Goal: Information Seeking & Learning: Learn about a topic

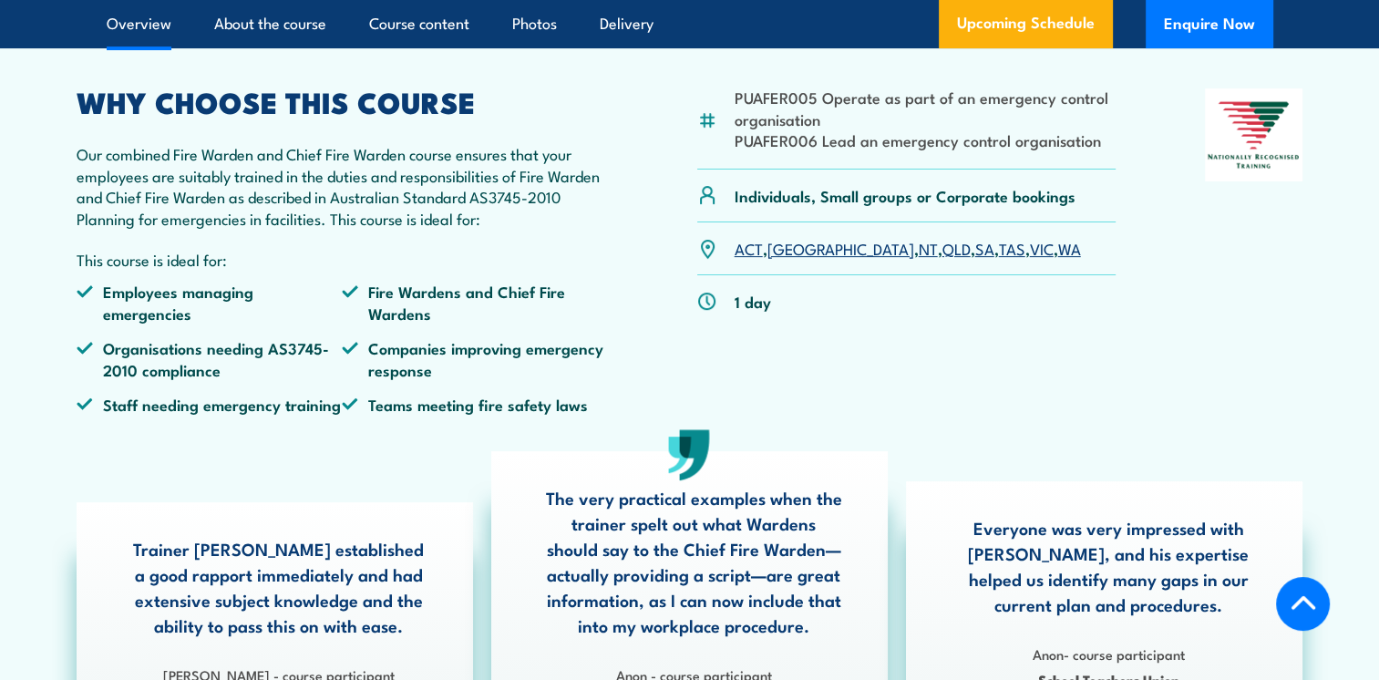
scroll to position [547, 0]
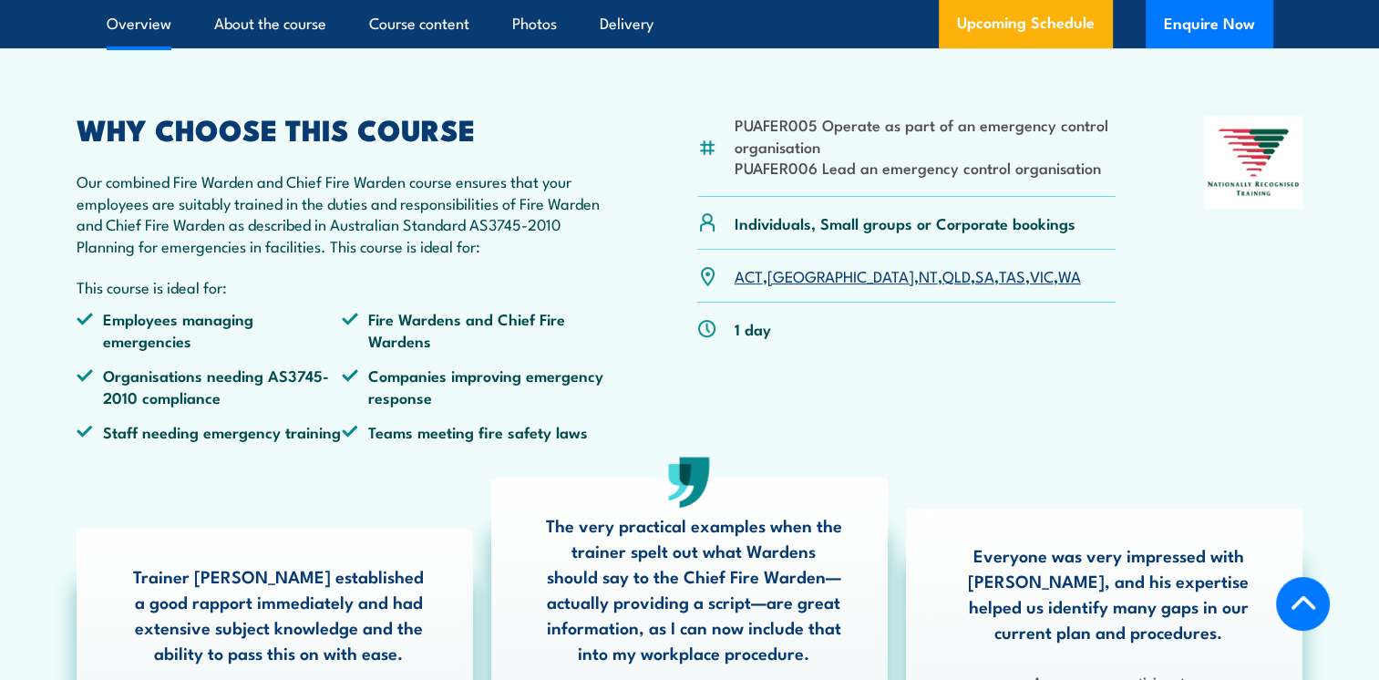
click at [975, 286] on link "SA" at bounding box center [984, 275] width 19 height 22
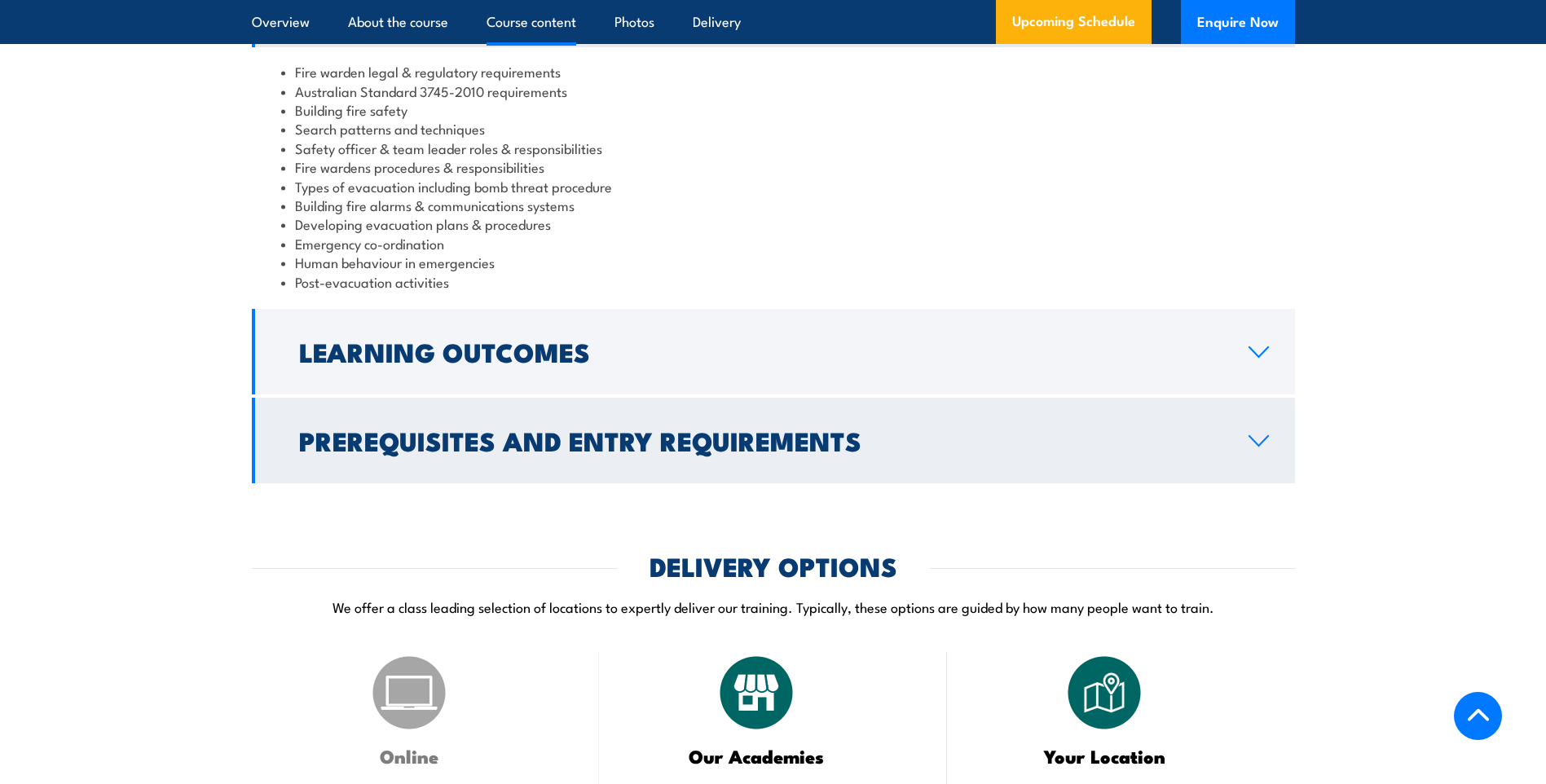
scroll to position [1711, 0]
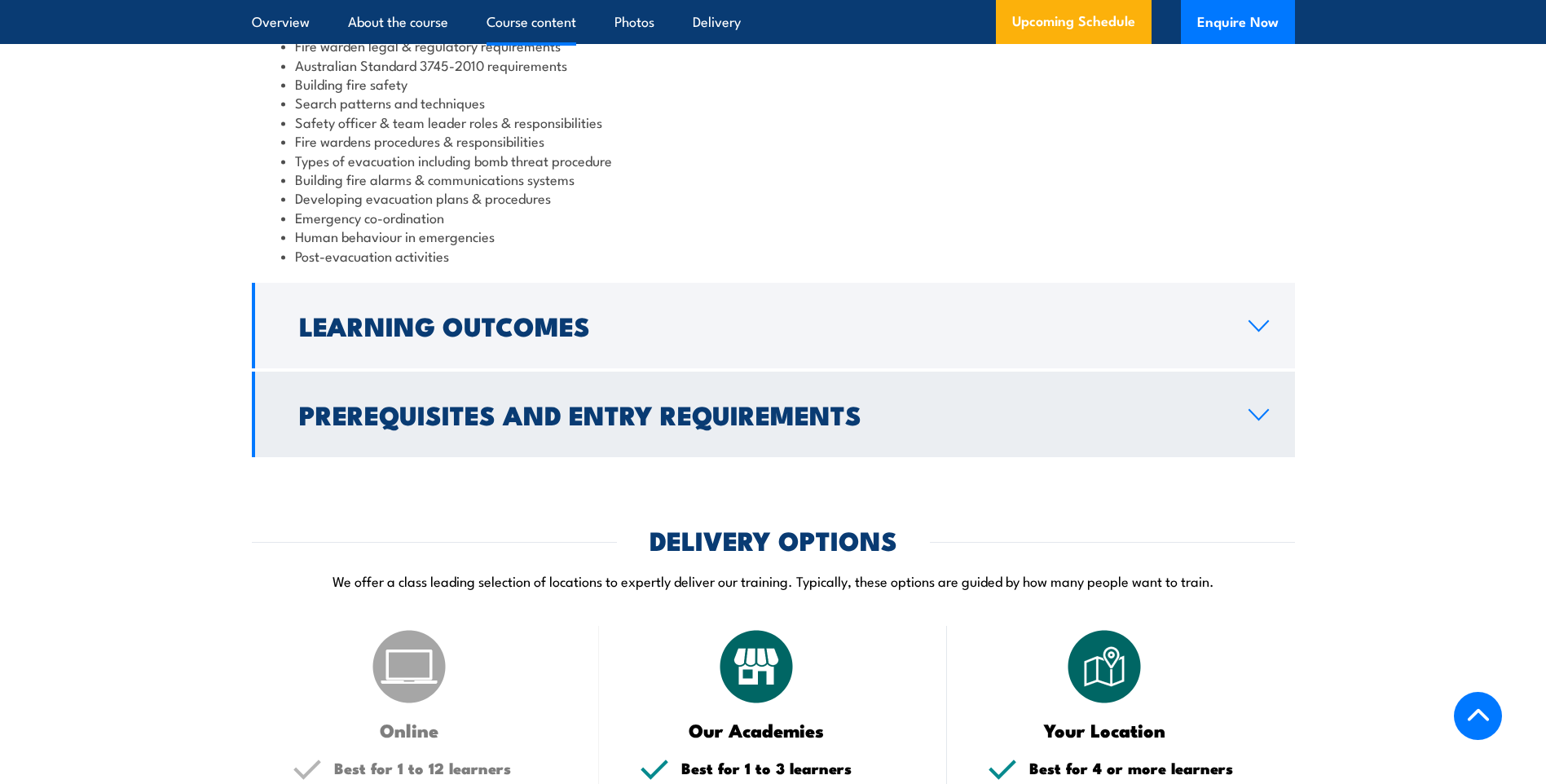
click at [1232, 424] on link "Prerequisites and Entry Requirements" at bounding box center [773, 415] width 1043 height 86
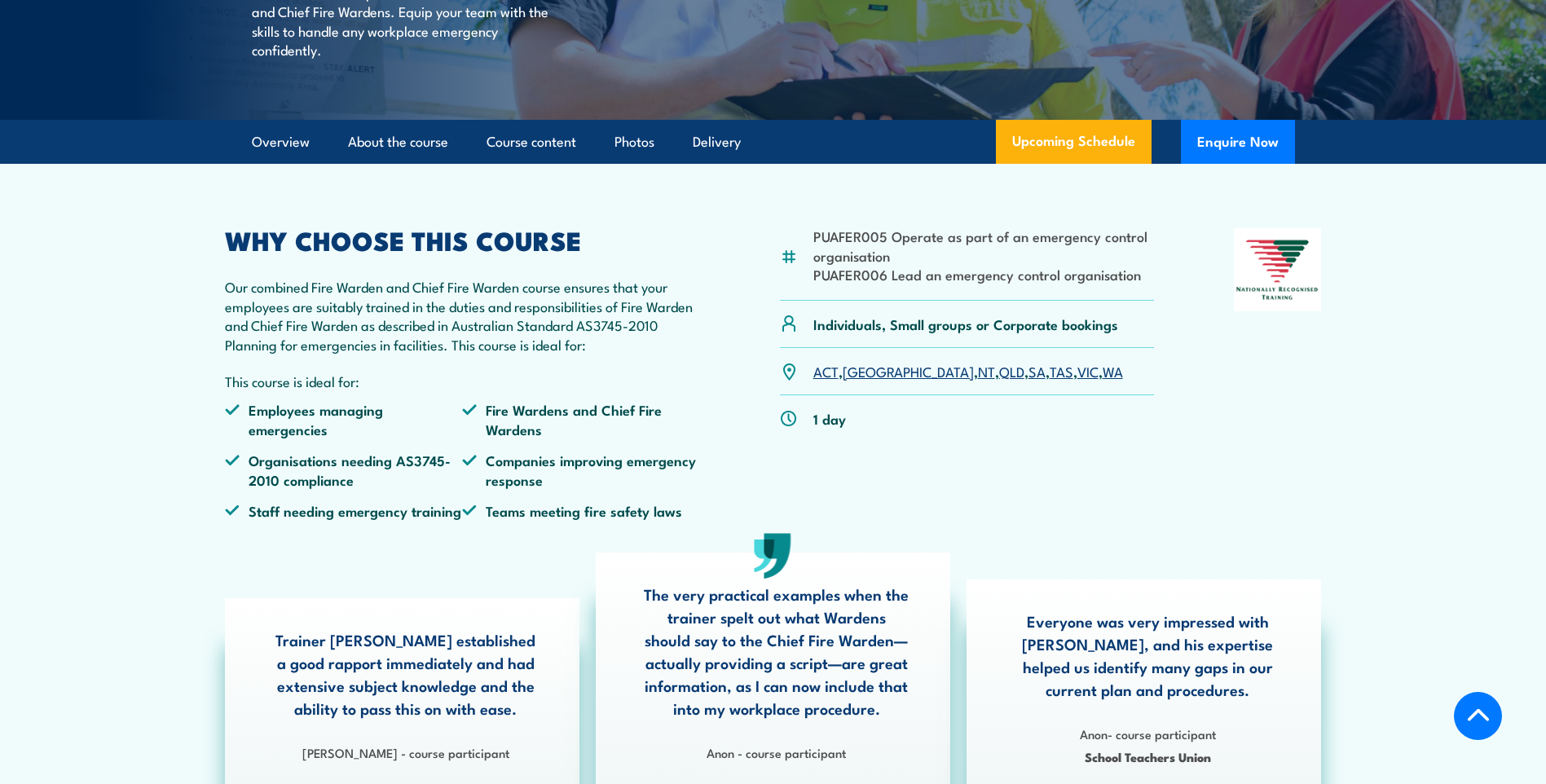
scroll to position [0, 0]
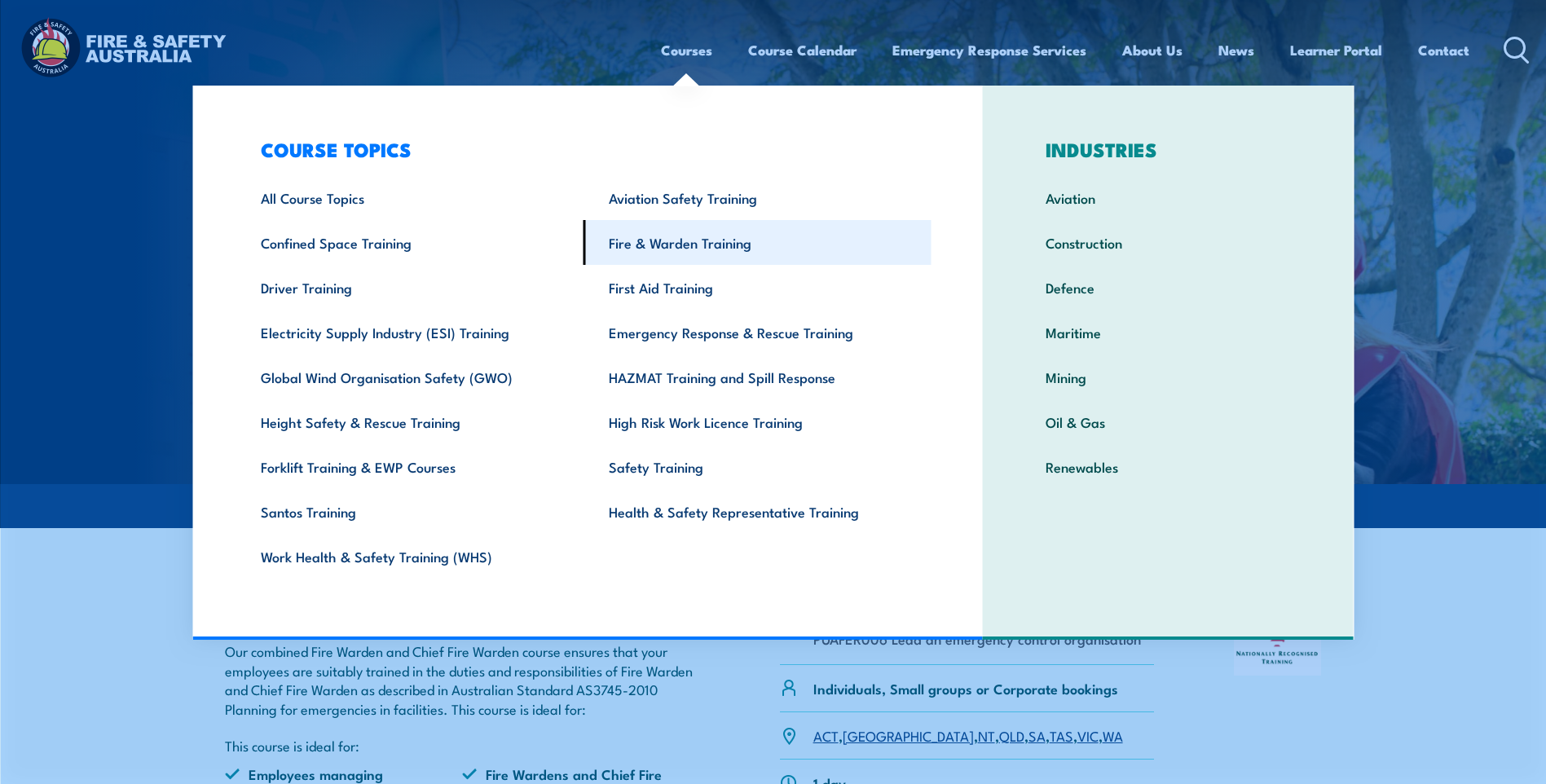
click at [675, 244] on link "Fire & Warden Training" at bounding box center [757, 242] width 348 height 45
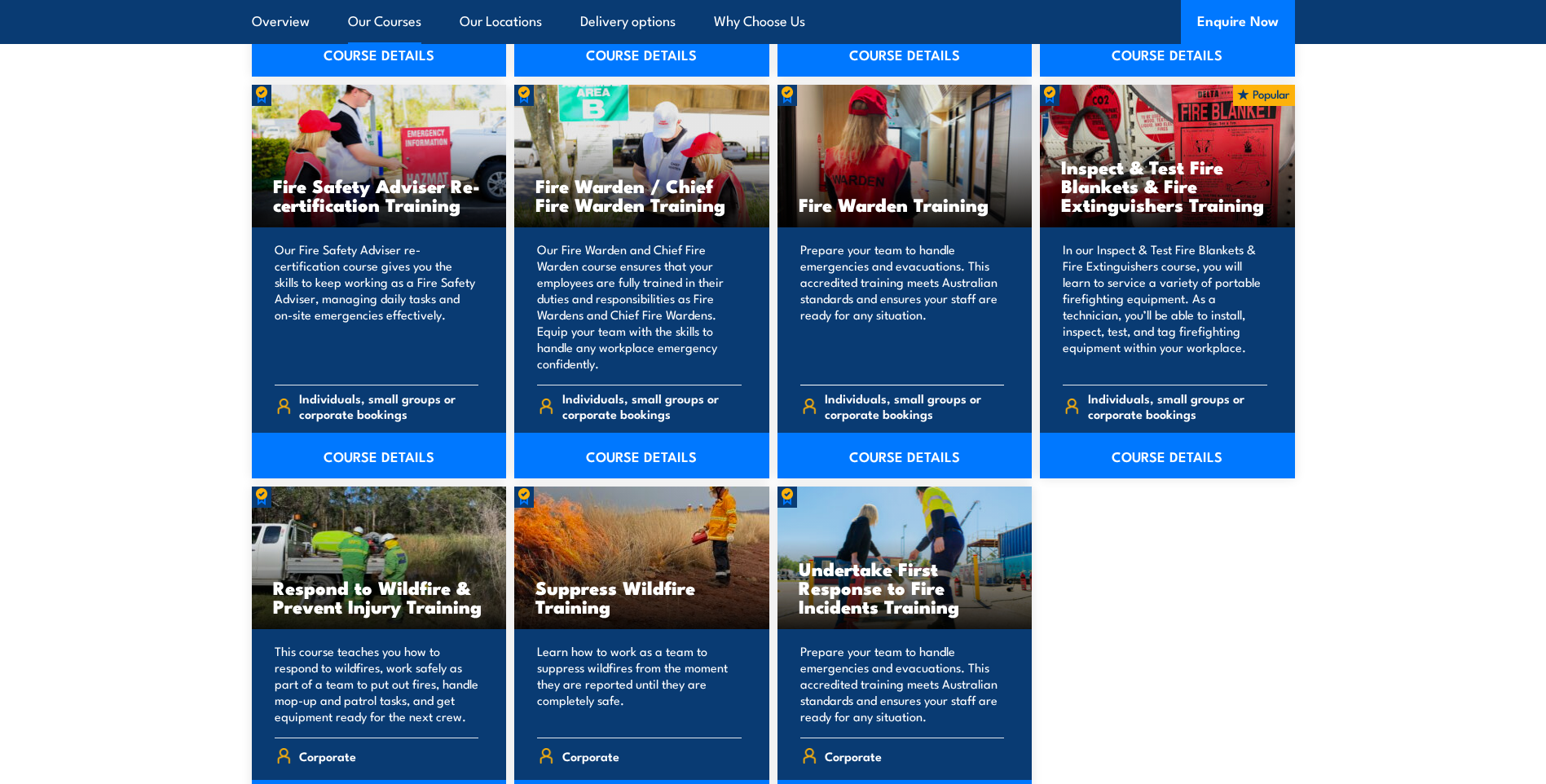
scroll to position [2119, 0]
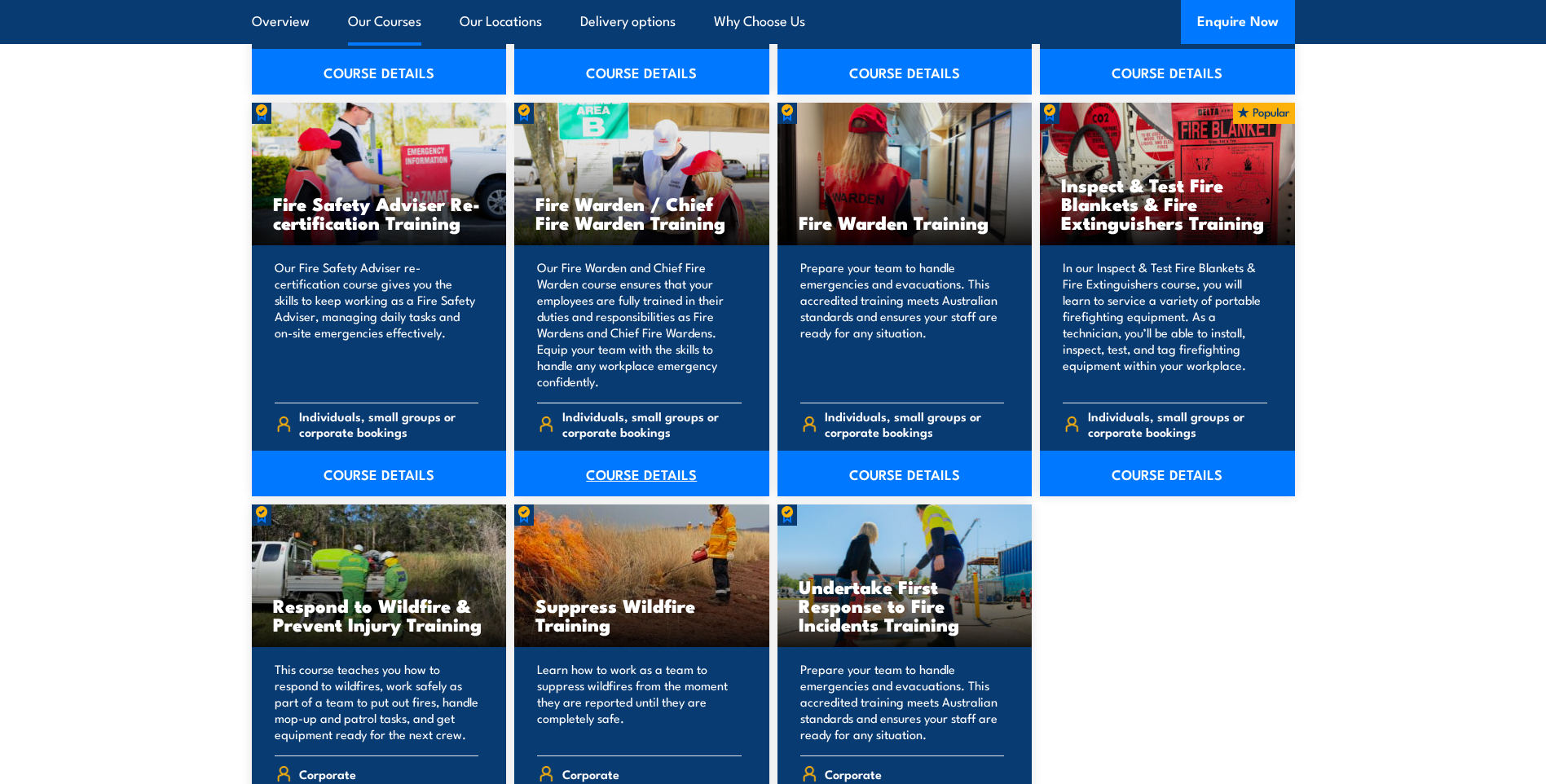
click at [661, 476] on link "COURSE DETAILS" at bounding box center [641, 473] width 255 height 46
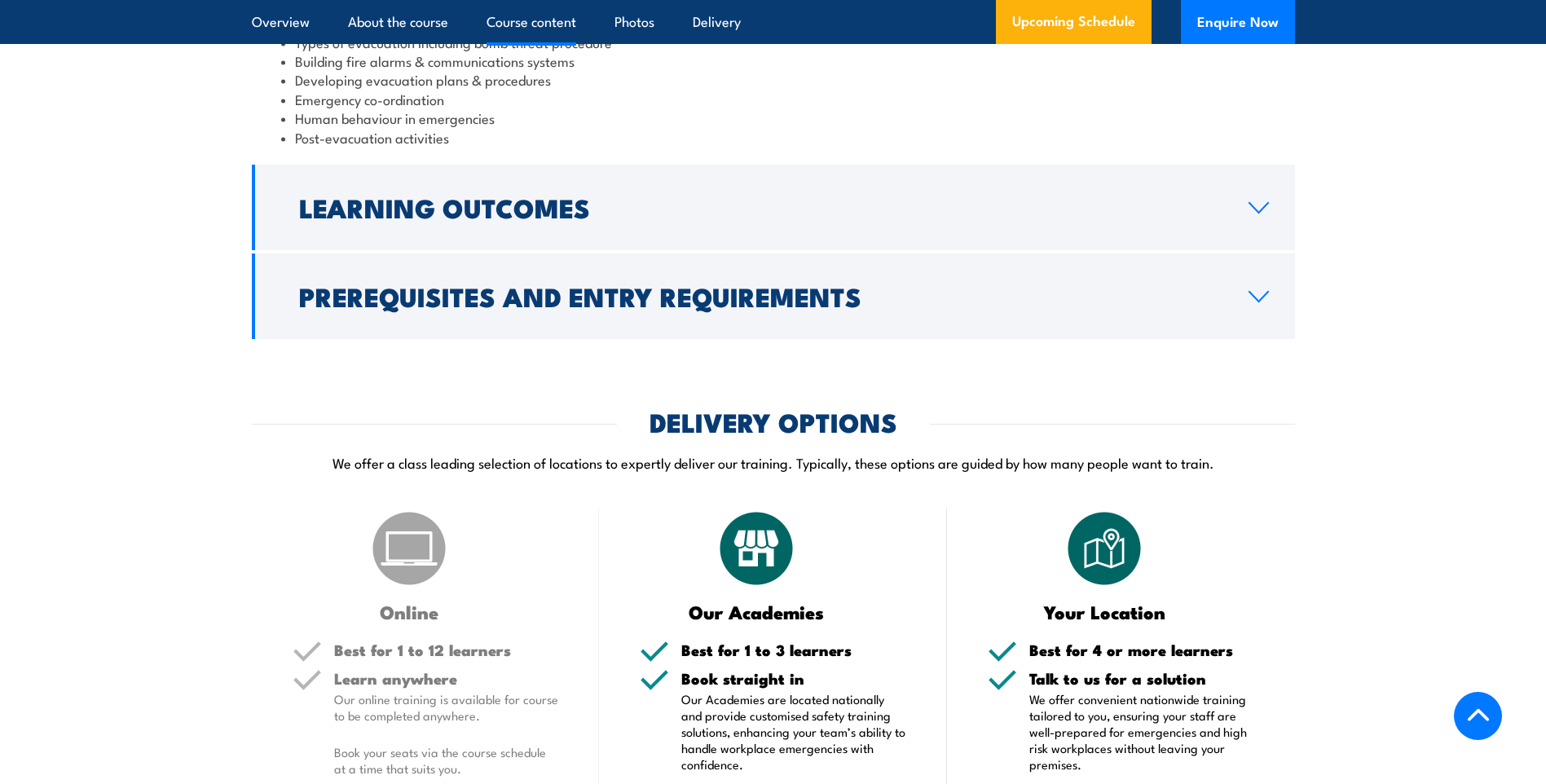
scroll to position [1875, 0]
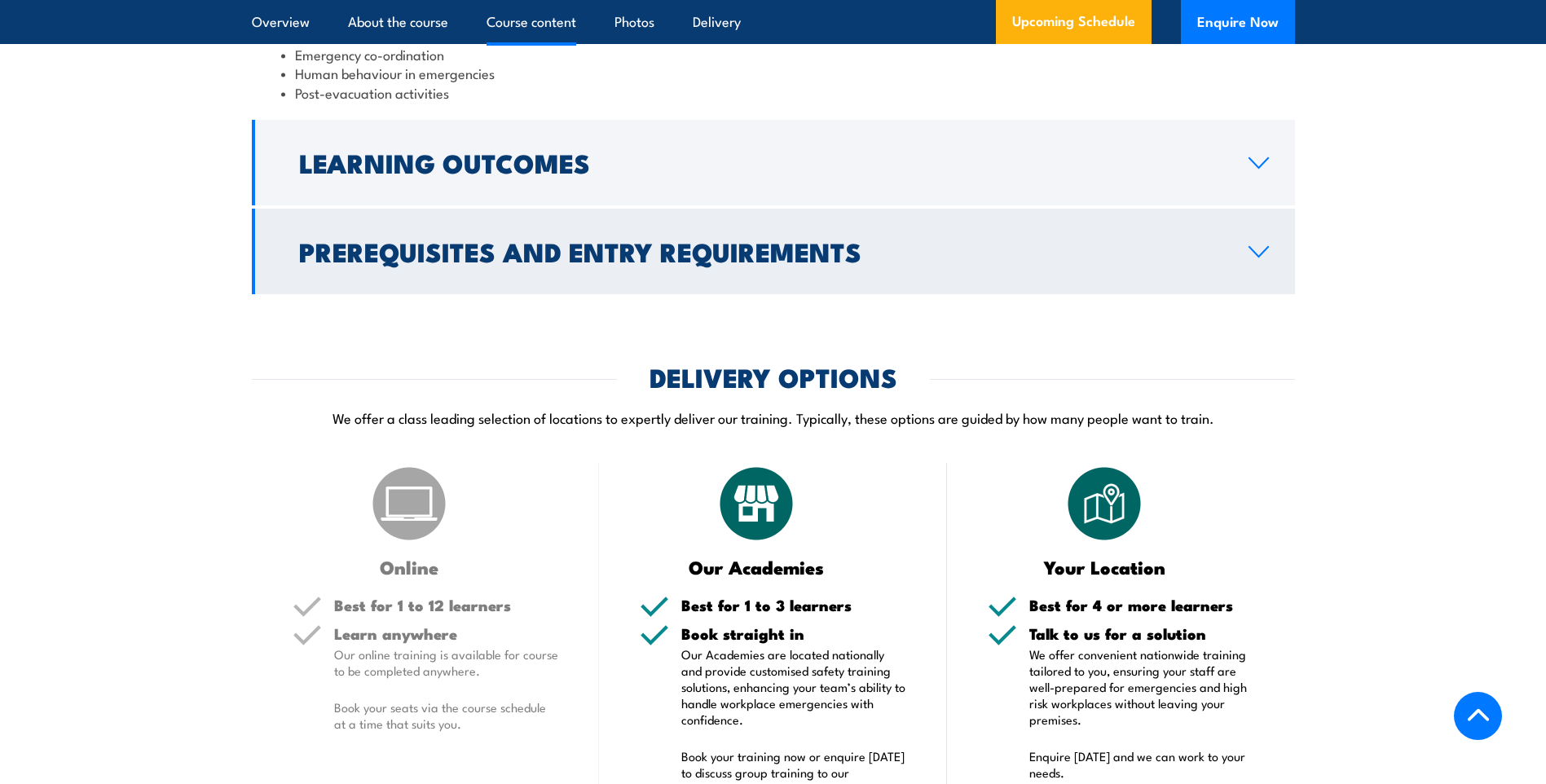
click at [1251, 258] on icon at bounding box center [1259, 251] width 22 height 13
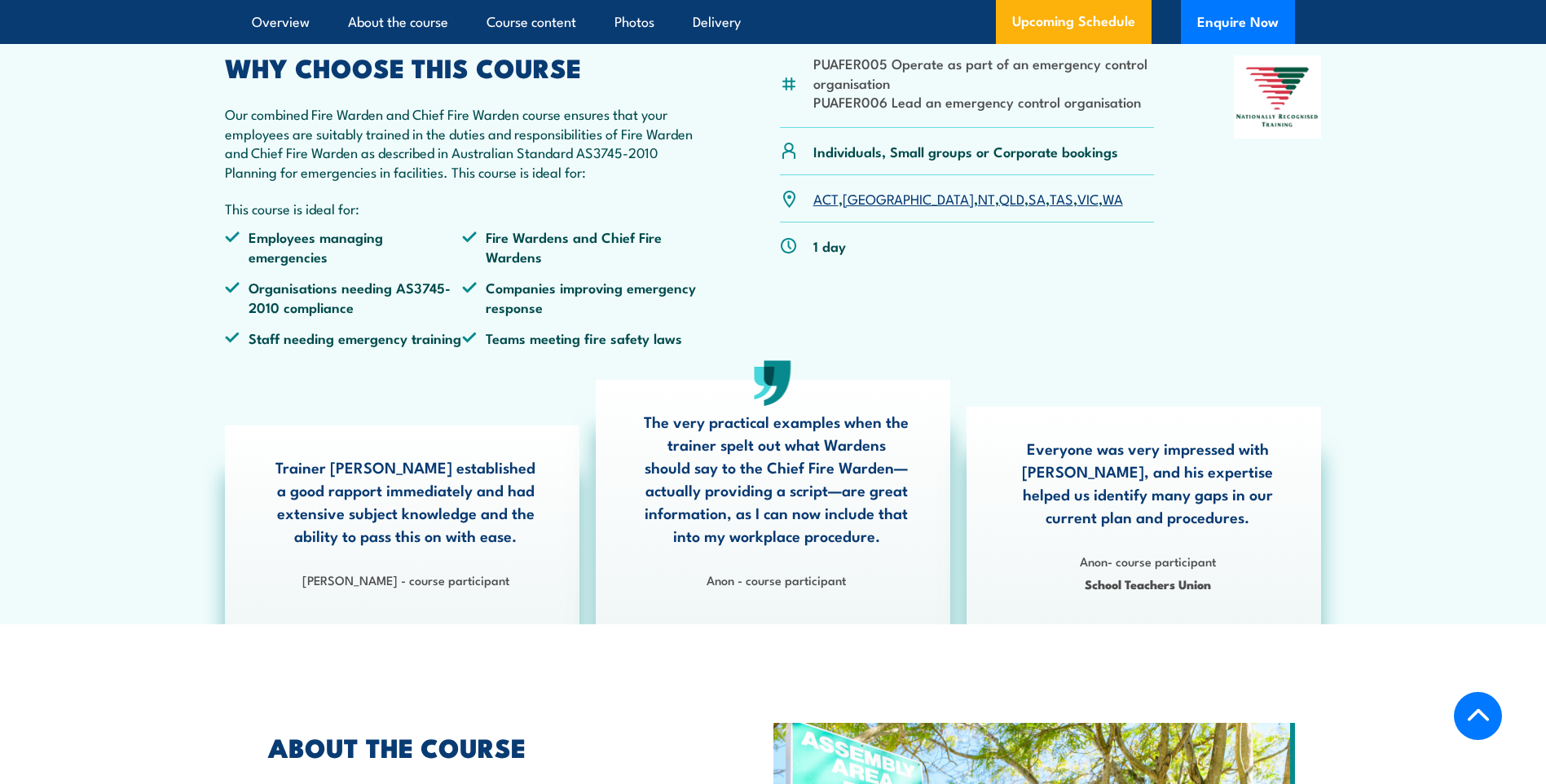
scroll to position [153, 0]
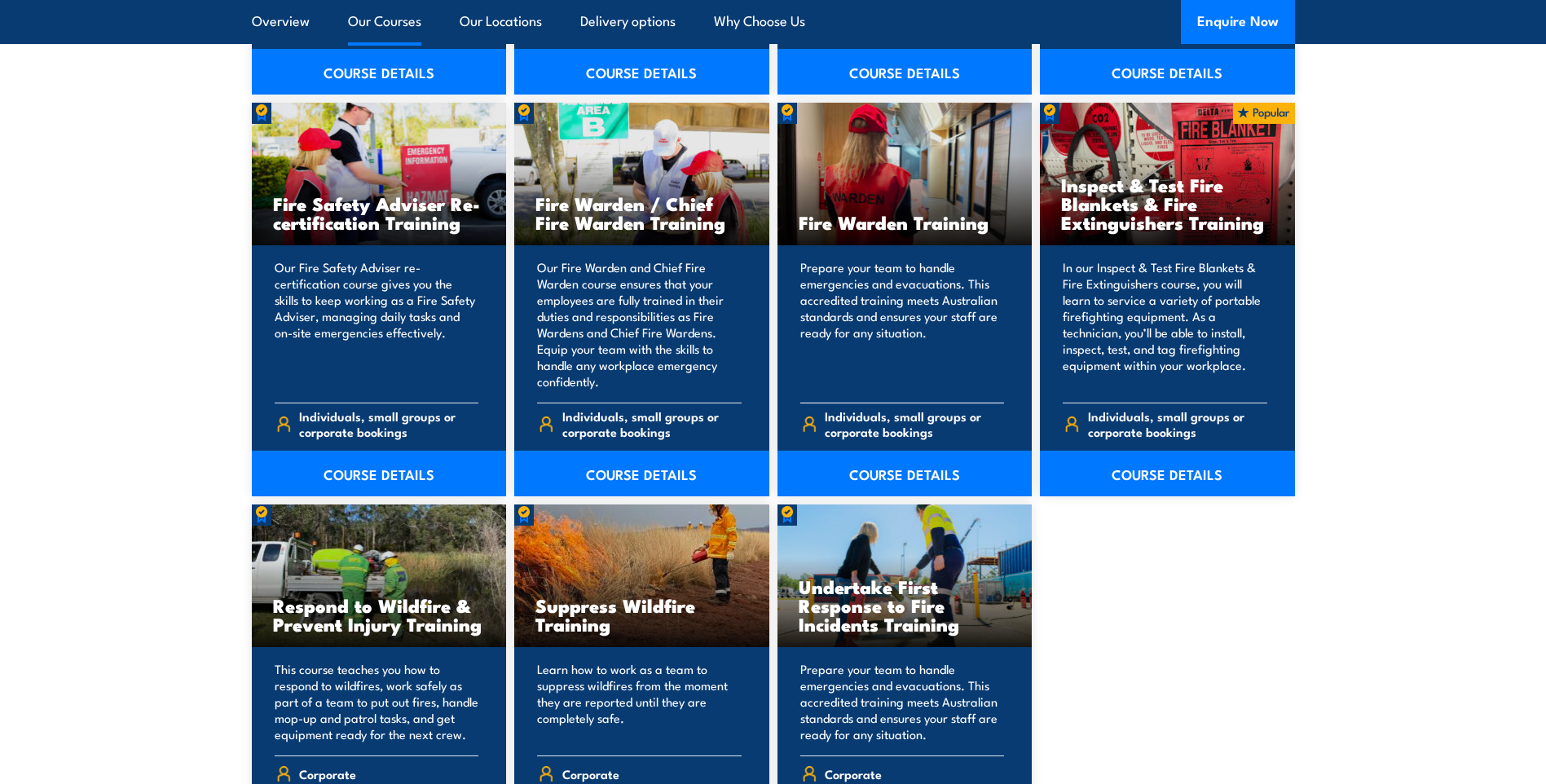
scroll to position [1956, 0]
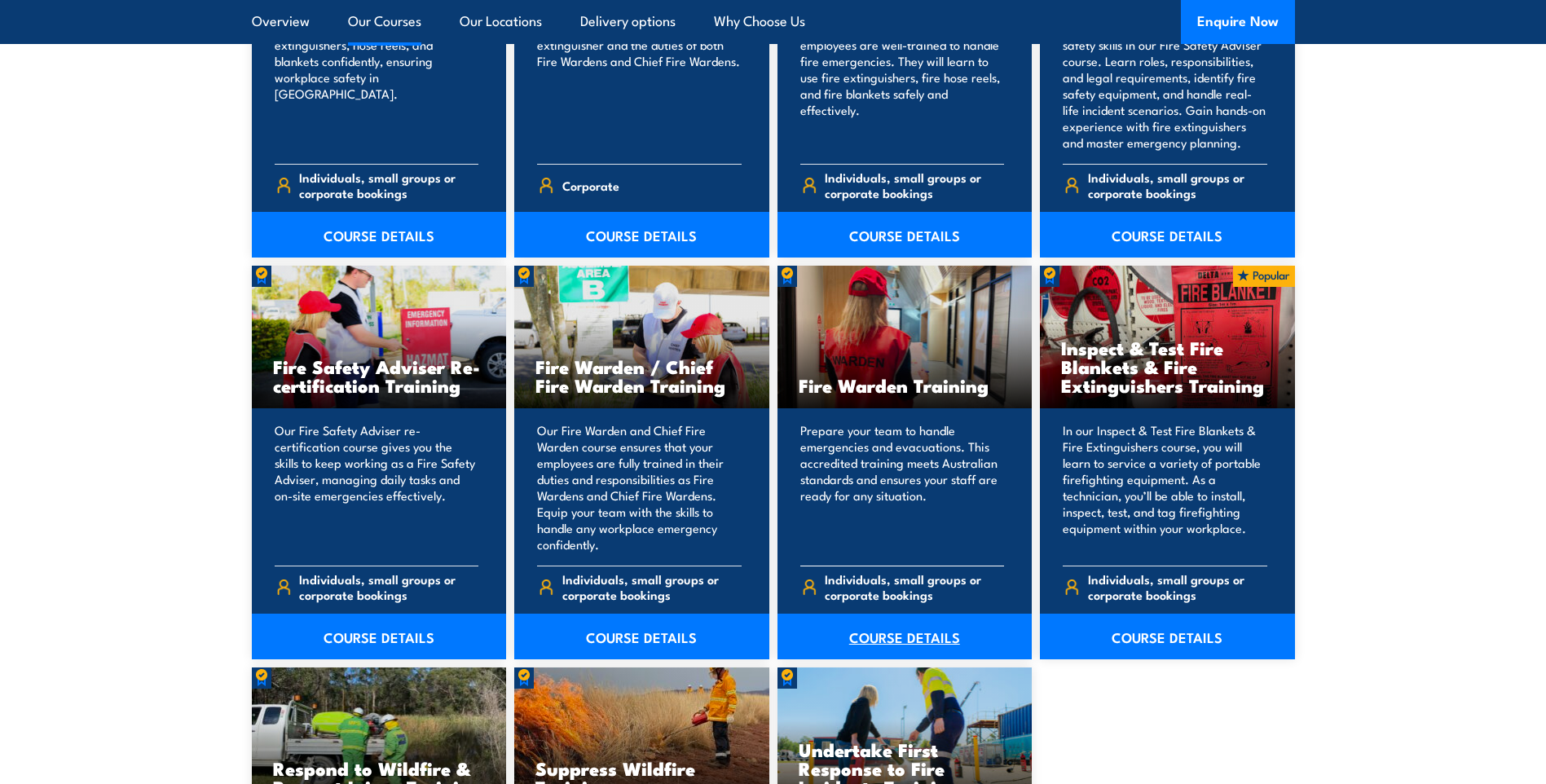
click at [891, 636] on link "COURSE DETAILS" at bounding box center [905, 636] width 255 height 46
click at [622, 641] on link "COURSE DETAILS" at bounding box center [641, 636] width 255 height 46
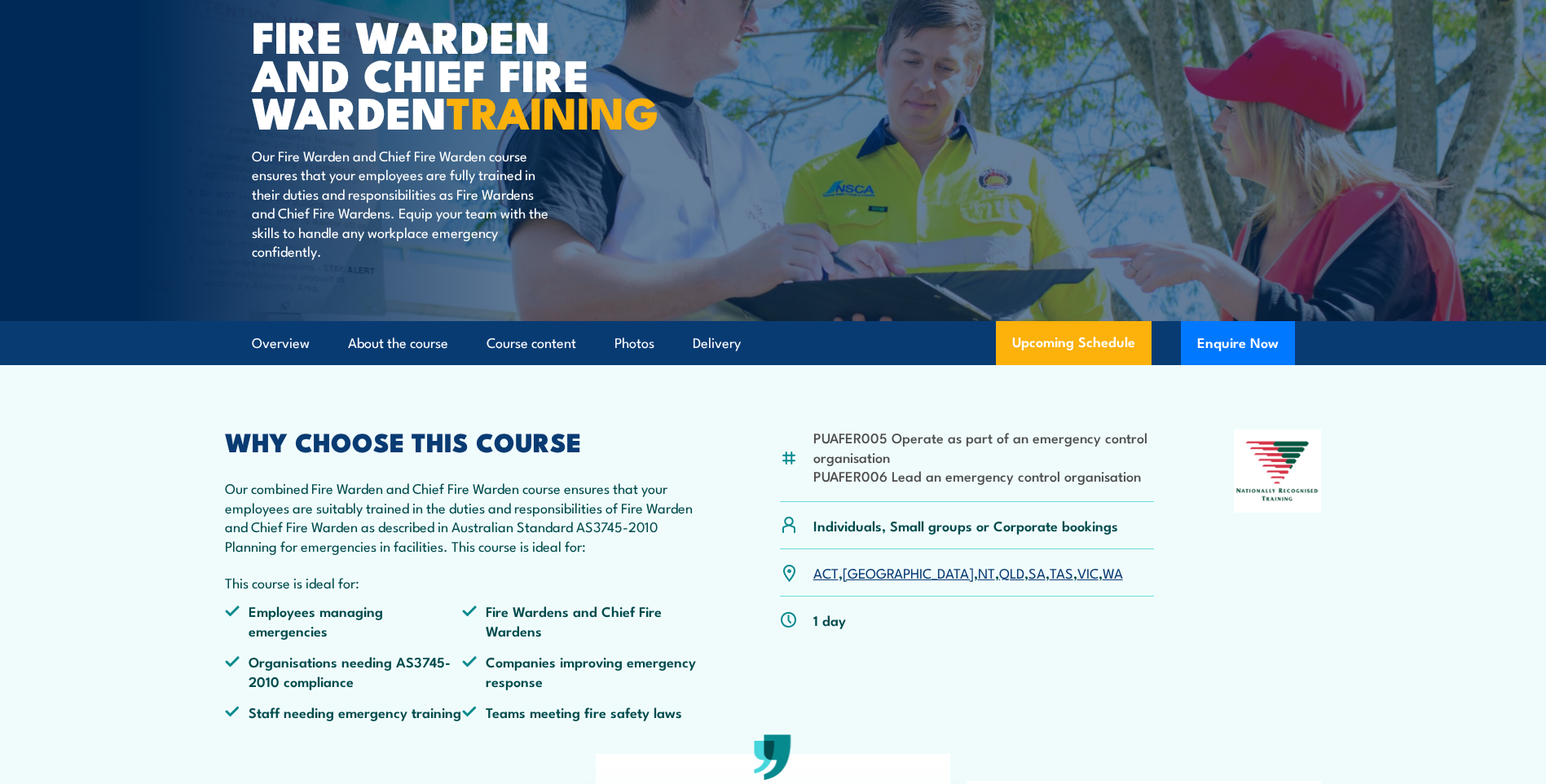
scroll to position [81, 0]
